Goal: Navigation & Orientation: Understand site structure

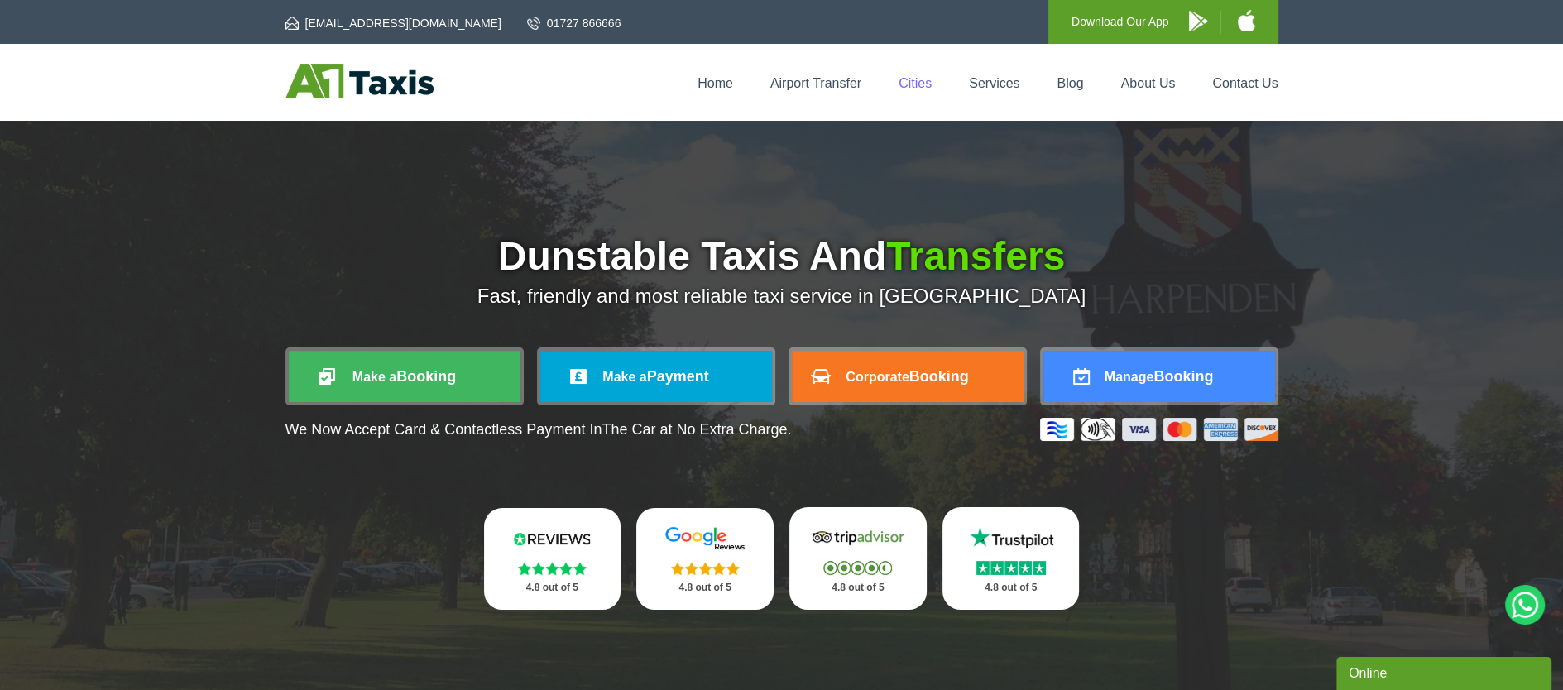
click at [913, 81] on link "Cities" at bounding box center [914, 83] width 33 height 14
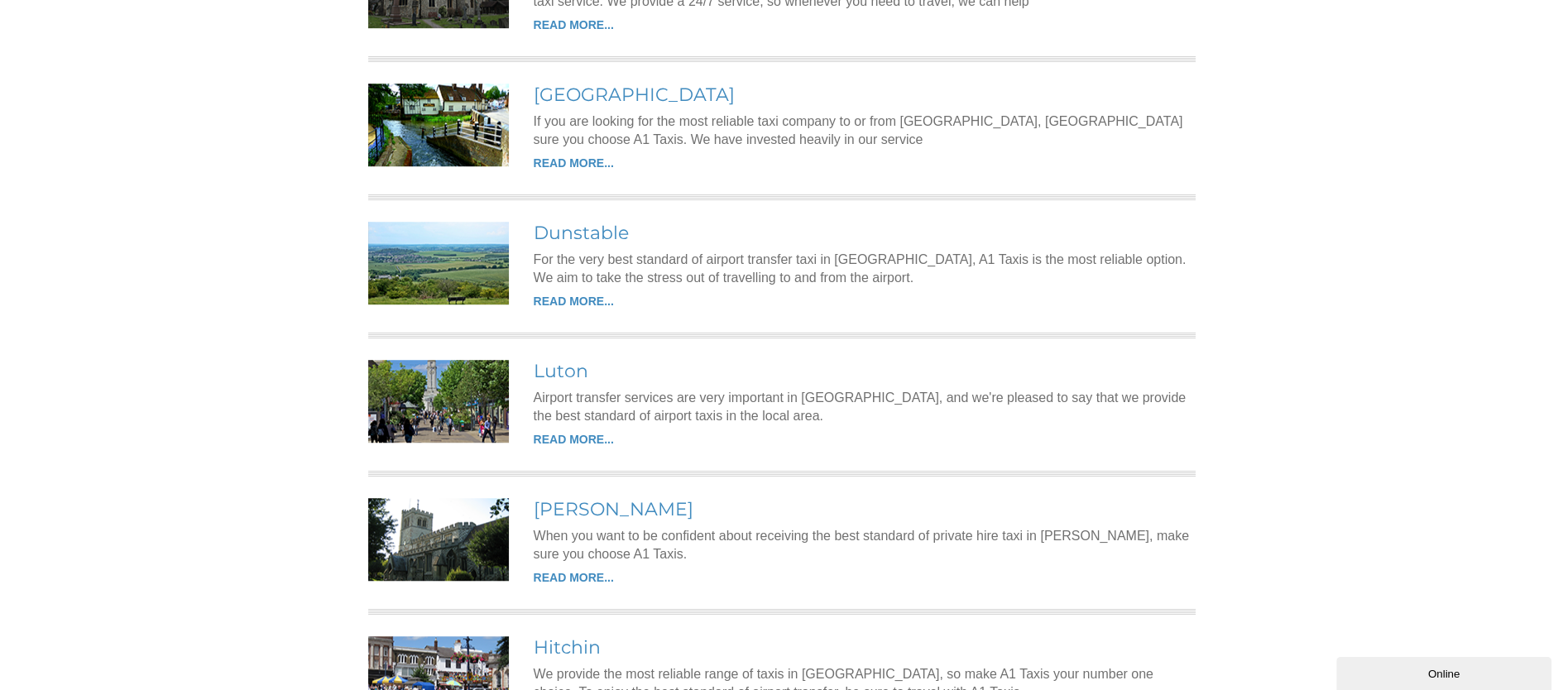
scroll to position [1572, 0]
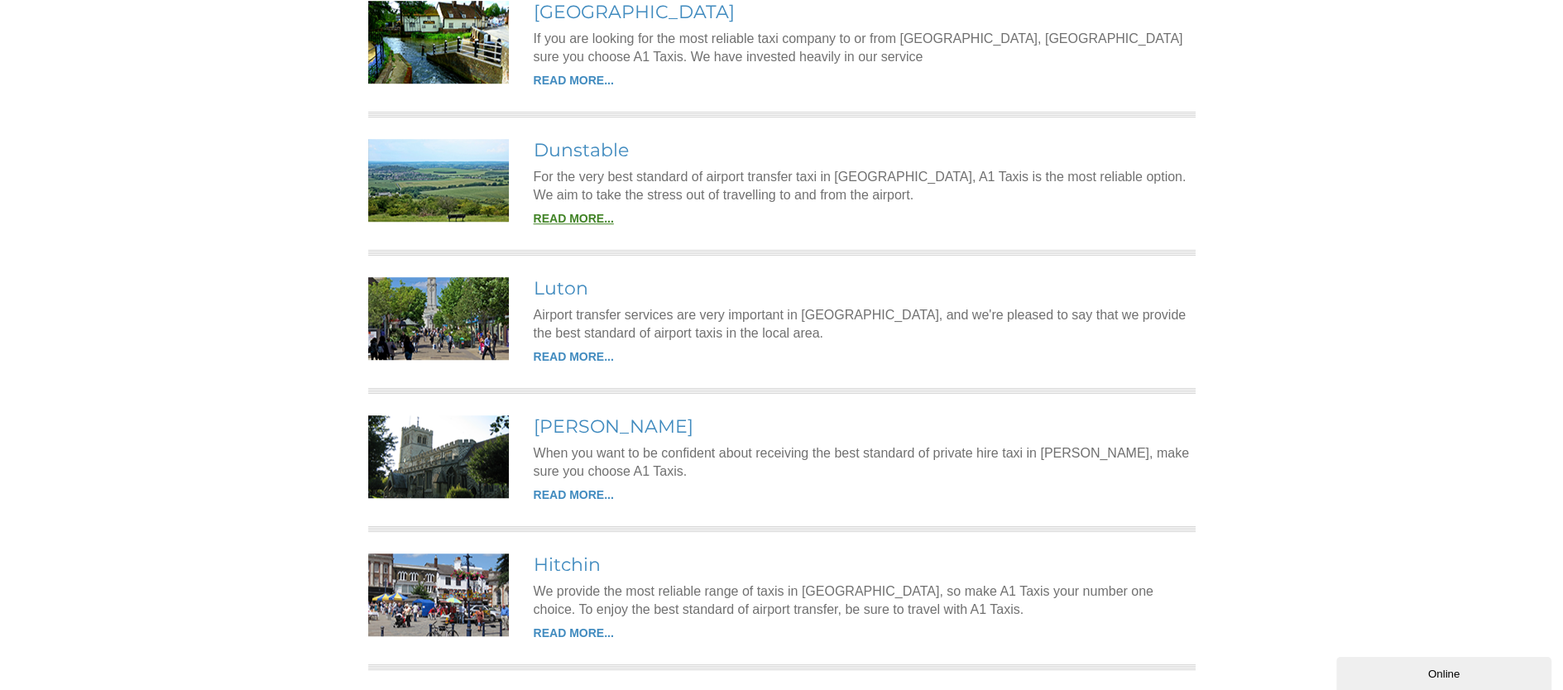
click at [567, 212] on link "READ MORE..." at bounding box center [574, 218] width 80 height 13
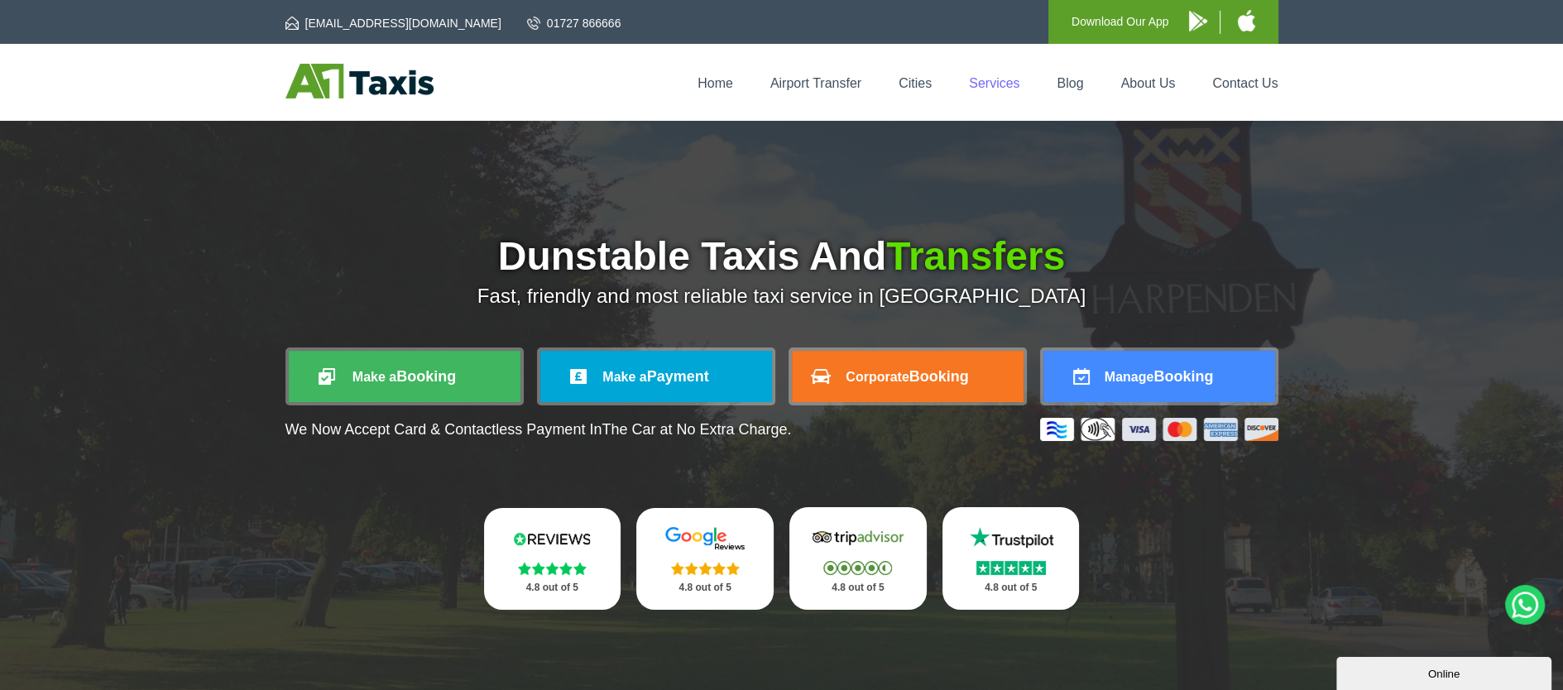
click at [982, 78] on link "Services" at bounding box center [994, 83] width 50 height 14
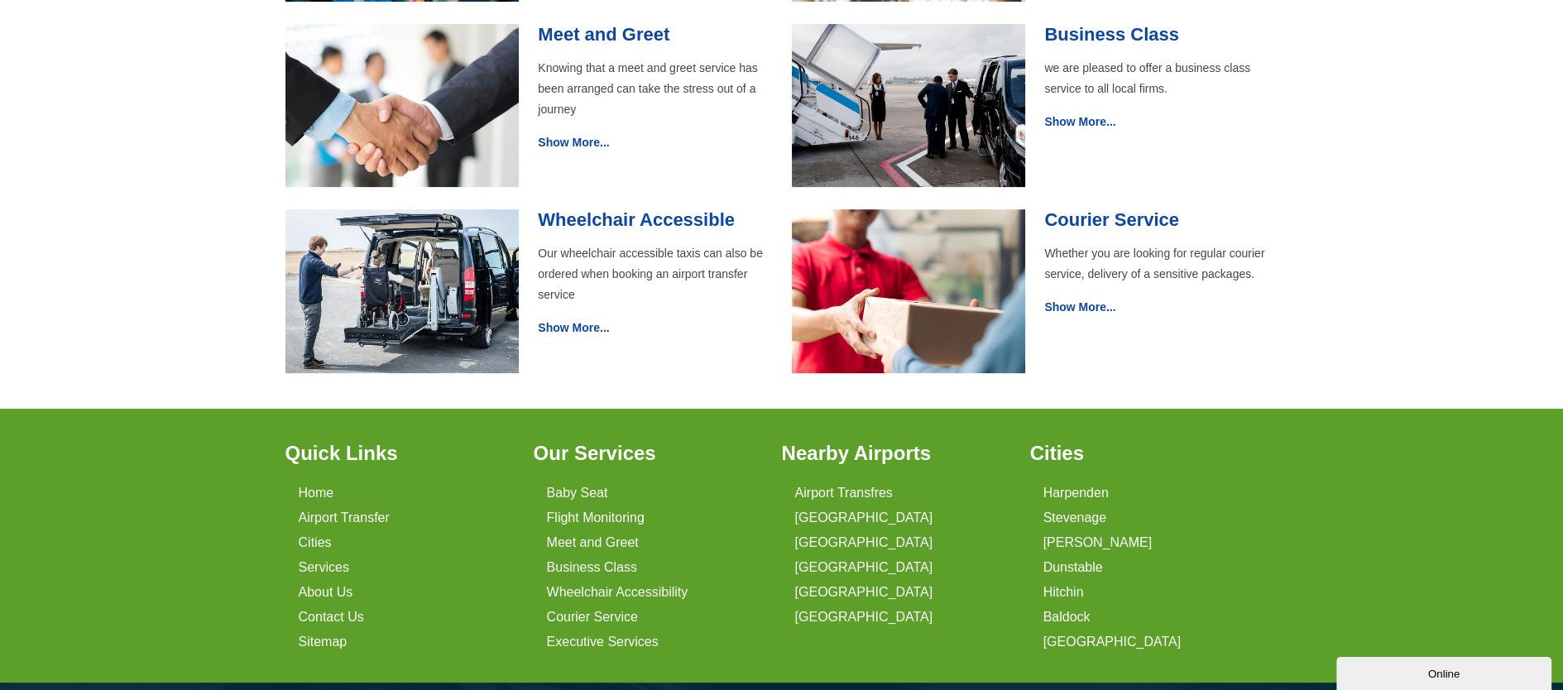
scroll to position [827, 0]
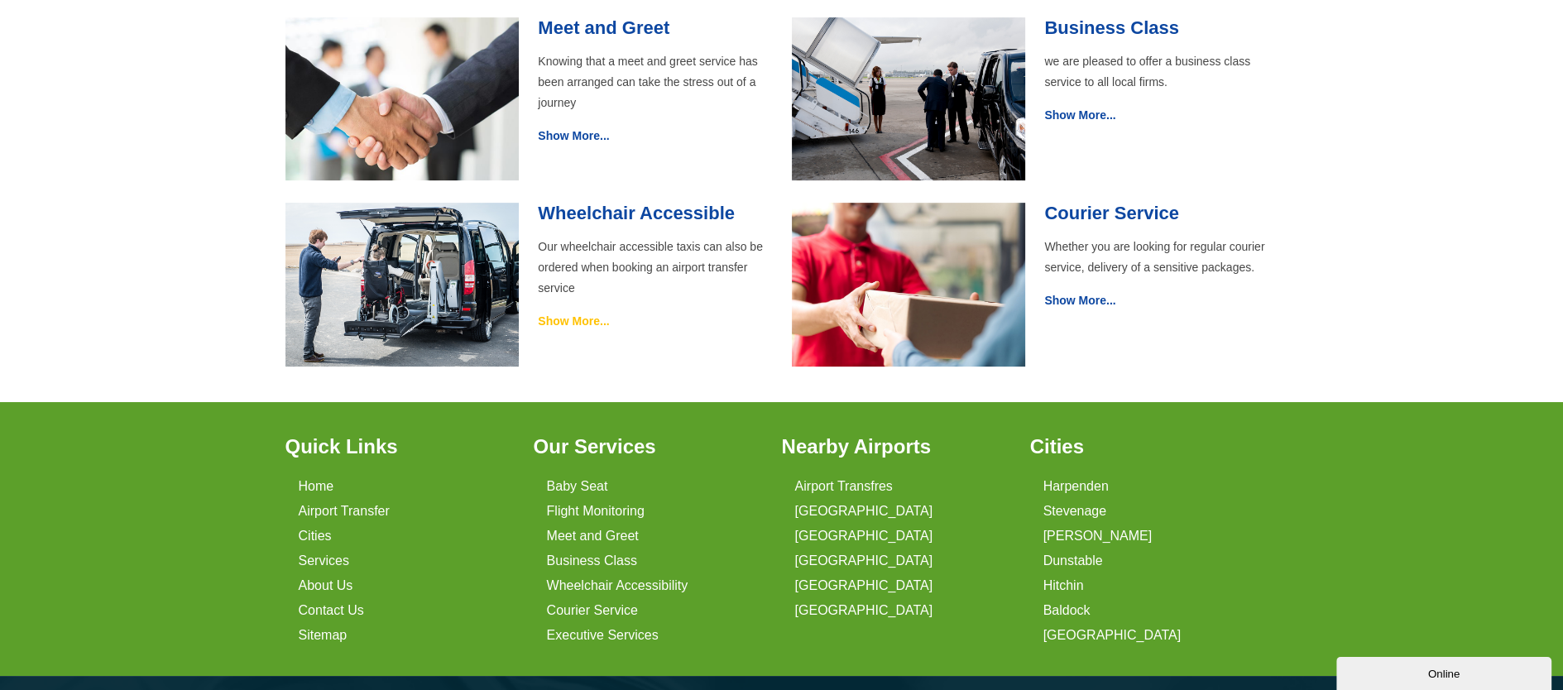
click at [583, 328] on link "Show More..." at bounding box center [573, 320] width 71 height 13
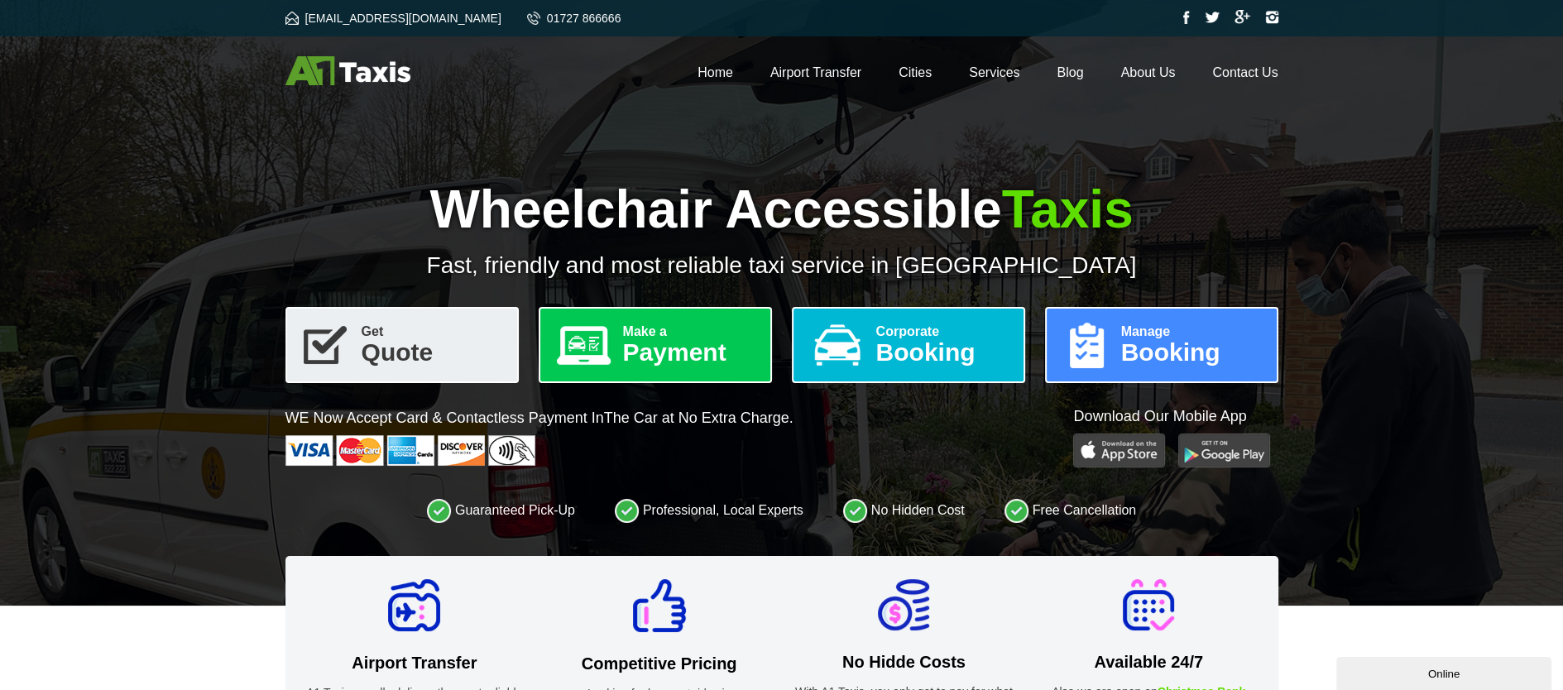
click at [318, 66] on img at bounding box center [347, 70] width 125 height 29
